Goal: Information Seeking & Learning: Learn about a topic

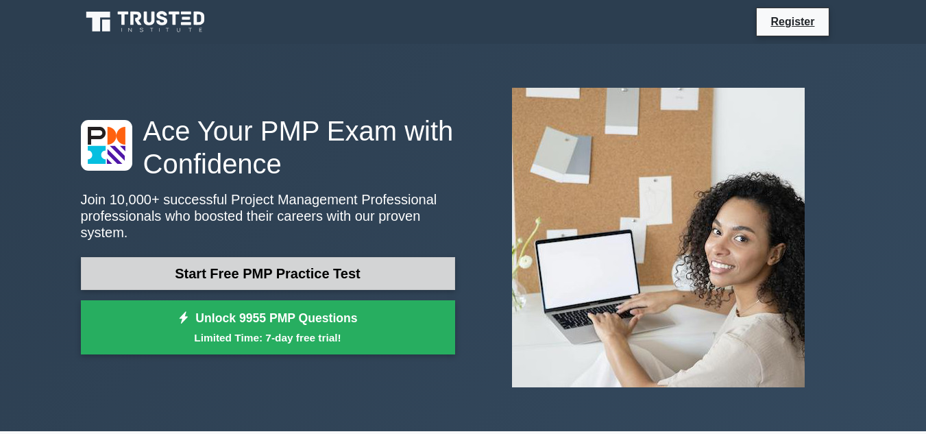
click at [358, 263] on link "Start Free PMP Practice Test" at bounding box center [268, 273] width 374 height 33
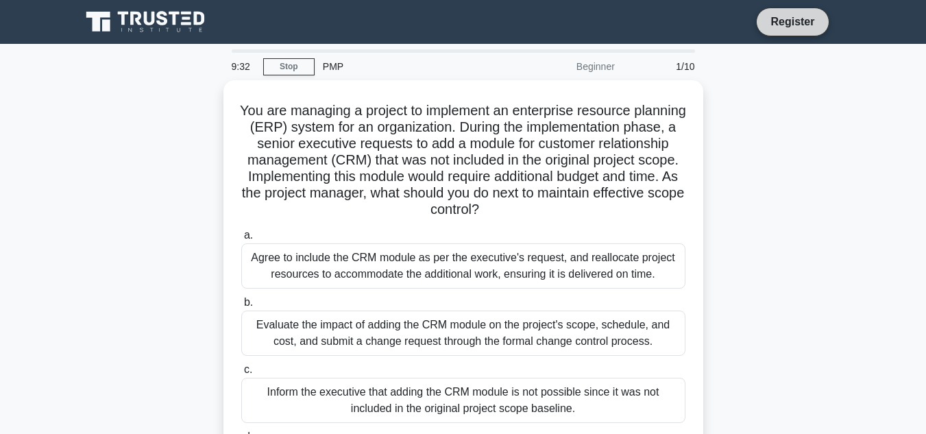
click at [781, 23] on link "Register" at bounding box center [792, 21] width 60 height 17
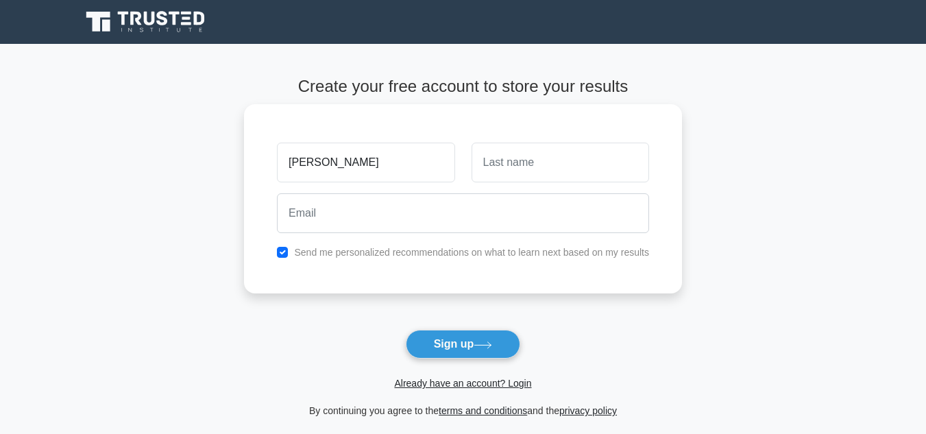
type input "Kennedy"
click at [605, 165] on input "text" at bounding box center [561, 163] width 178 height 40
type input "Keli"
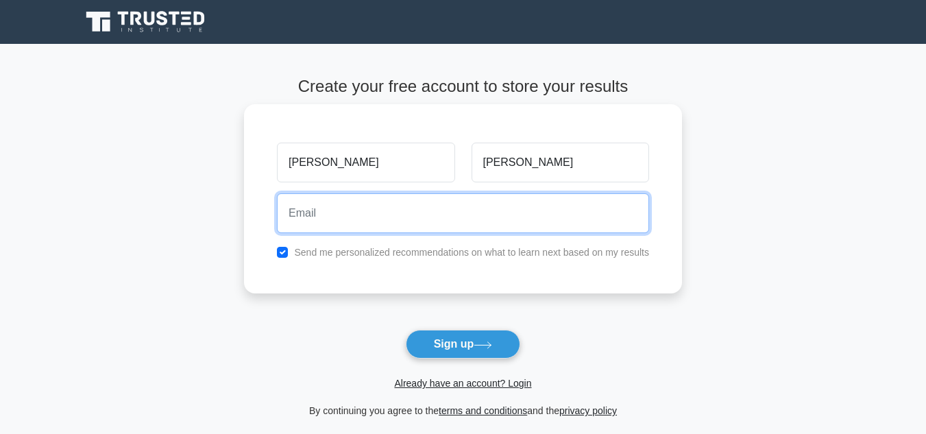
click at [318, 210] on input "email" at bounding box center [463, 213] width 372 height 40
type input "silverkenny636@gmail.com"
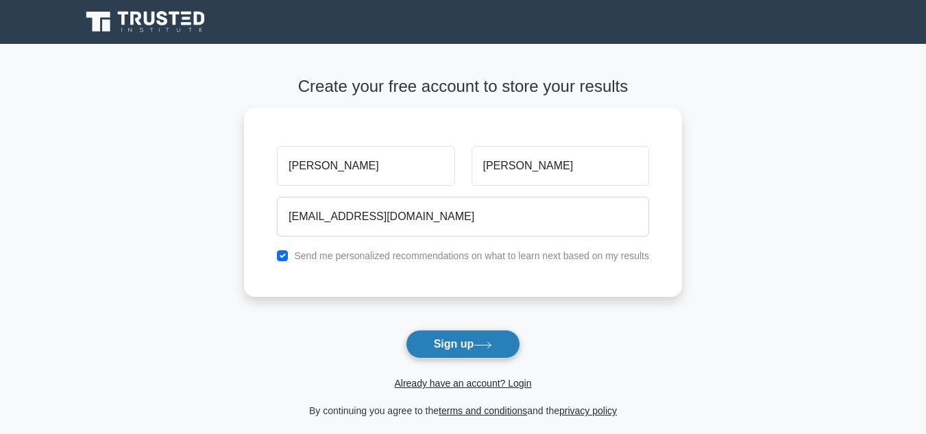
click at [494, 339] on button "Sign up" at bounding box center [463, 344] width 115 height 29
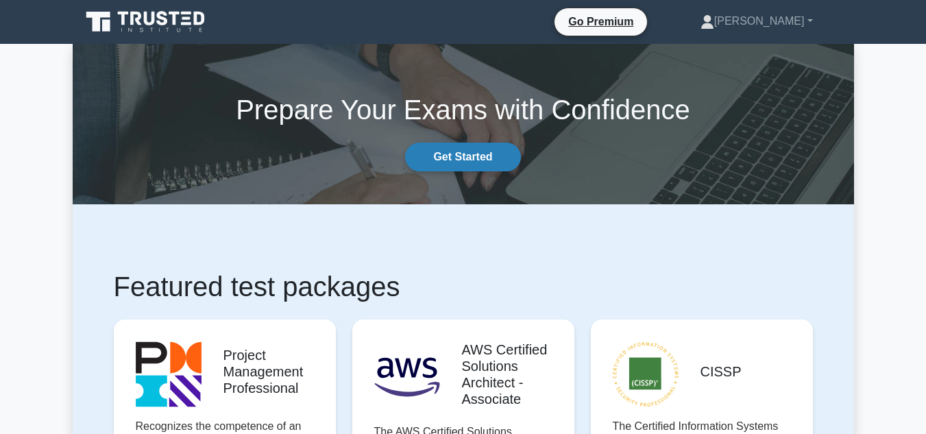
click at [487, 161] on link "Get Started" at bounding box center [462, 157] width 115 height 29
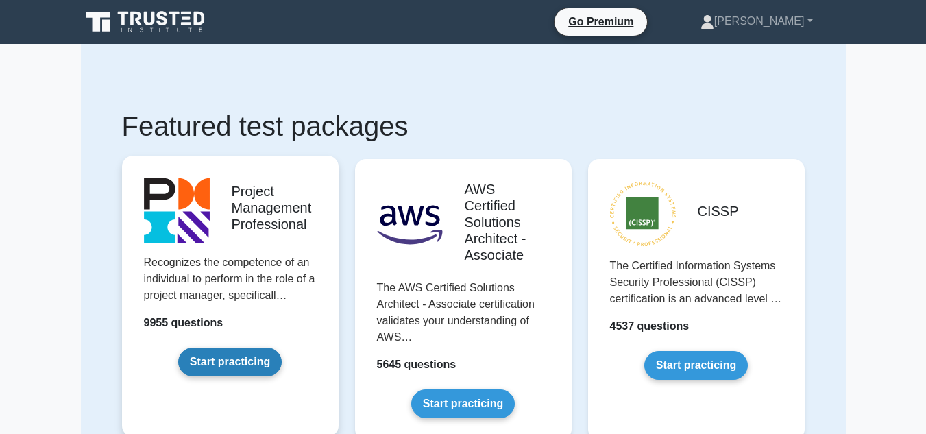
click at [267, 361] on link "Start practicing" at bounding box center [229, 362] width 103 height 29
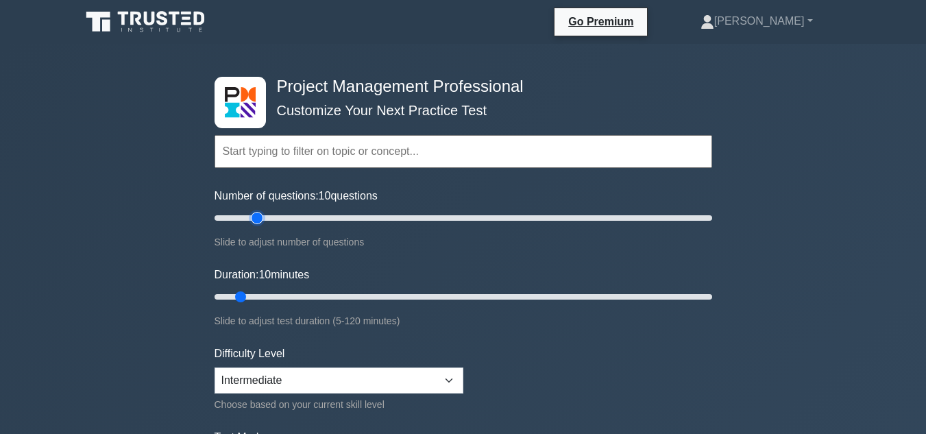
click at [263, 215] on input "Number of questions: 10 questions" at bounding box center [464, 218] width 498 height 16
click at [496, 212] on input "Number of questions: 20 questions" at bounding box center [464, 218] width 498 height 16
type input "110"
click at [476, 217] on input "Number of questions: 115 questions" at bounding box center [464, 218] width 498 height 16
click at [329, 289] on input "Duration: 10 minutes" at bounding box center [464, 297] width 498 height 16
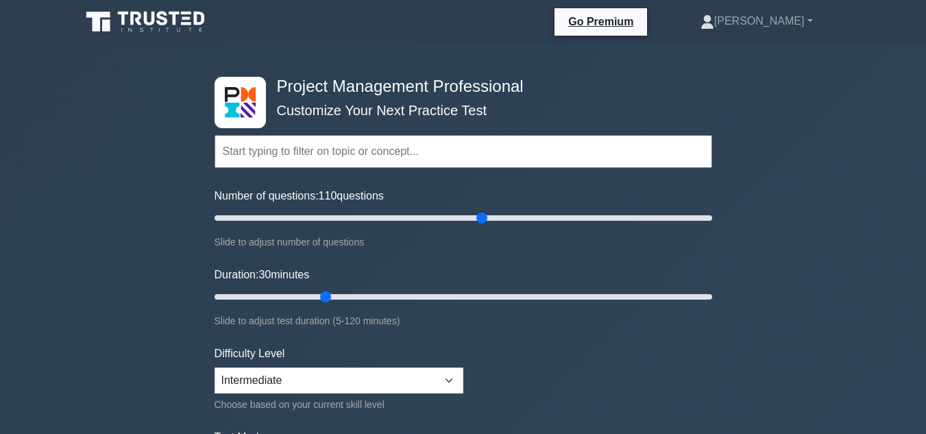
click at [421, 287] on div "Duration: 30 minutes Slide to adjust test duration (5-120 minutes)" at bounding box center [464, 298] width 498 height 62
click at [491, 289] on input "Duration: 30 minutes" at bounding box center [464, 297] width 498 height 16
drag, startPoint x: 562, startPoint y: 297, endPoint x: 572, endPoint y: 295, distance: 9.8
click at [565, 297] on input "Duration: 70 minutes" at bounding box center [464, 297] width 498 height 16
drag, startPoint x: 647, startPoint y: 313, endPoint x: 659, endPoint y: 311, distance: 11.8
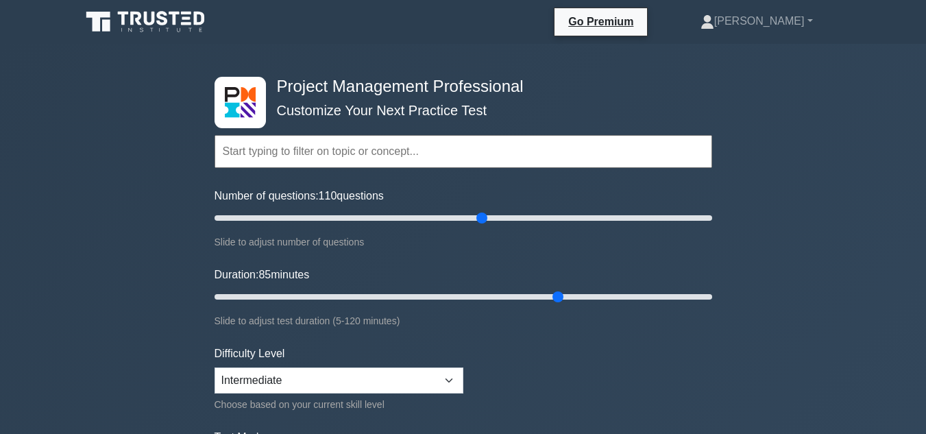
click at [650, 313] on div "Slide to adjust test duration (5-120 minutes)" at bounding box center [464, 321] width 498 height 16
click at [684, 291] on input "Duration: 115 minutes" at bounding box center [464, 297] width 498 height 16
type input "120"
click at [709, 293] on input "Duration: 115 minutes" at bounding box center [464, 297] width 498 height 16
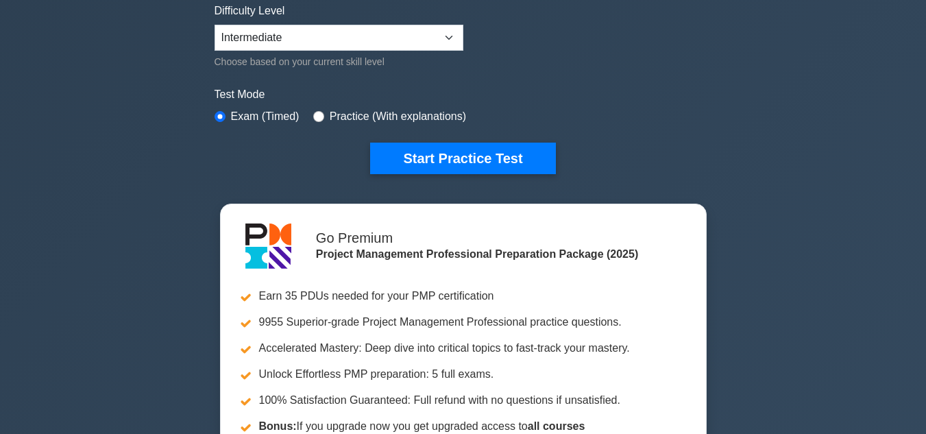
scroll to position [206, 0]
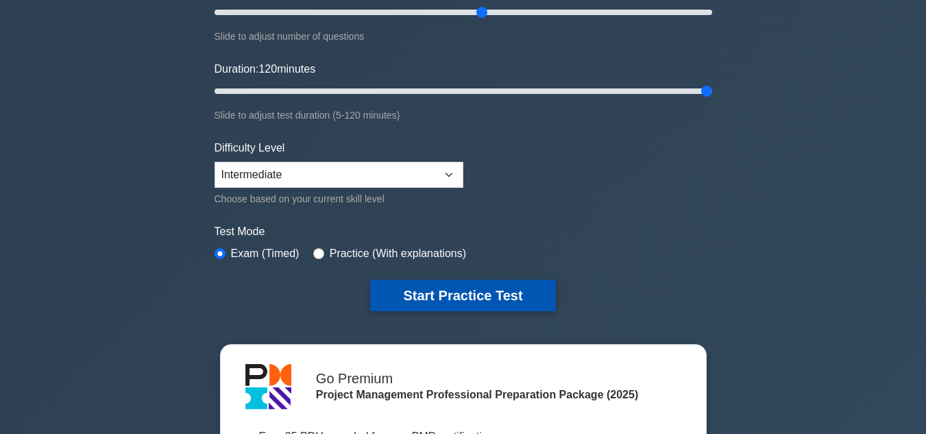
click at [491, 295] on button "Start Practice Test" at bounding box center [462, 296] width 185 height 32
